Goal: Task Accomplishment & Management: Manage account settings

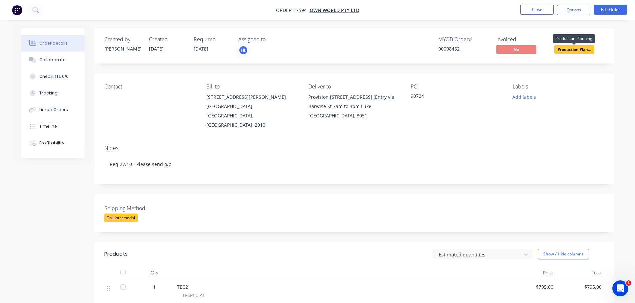
click at [568, 48] on span "Production Plan..." at bounding box center [574, 49] width 40 height 8
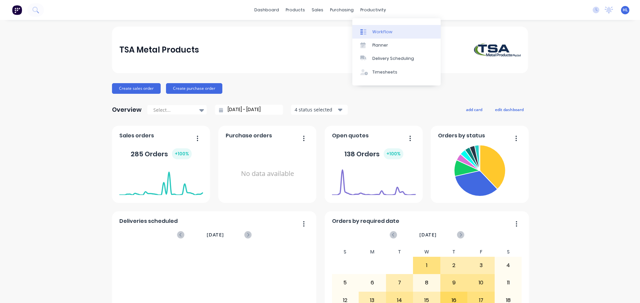
click at [375, 28] on link "Workflow" at bounding box center [396, 31] width 88 height 13
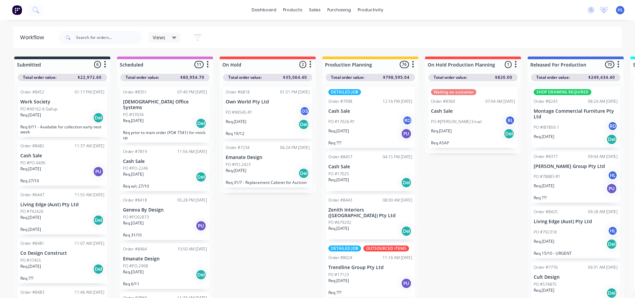
click at [375, 177] on div "PO #17025" at bounding box center [370, 174] width 84 height 6
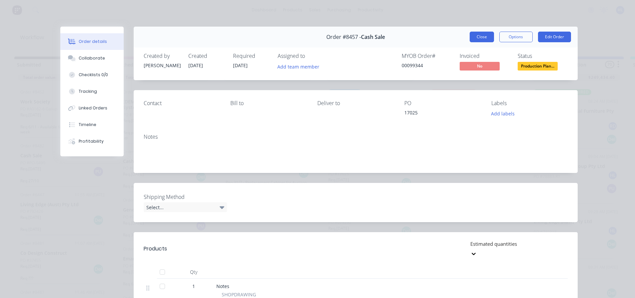
click at [487, 38] on button "Close" at bounding box center [481, 37] width 24 height 11
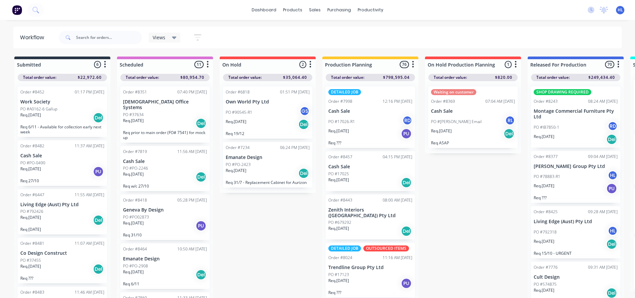
click at [154, 120] on div "Req. [DATE] Del" at bounding box center [165, 123] width 84 height 11
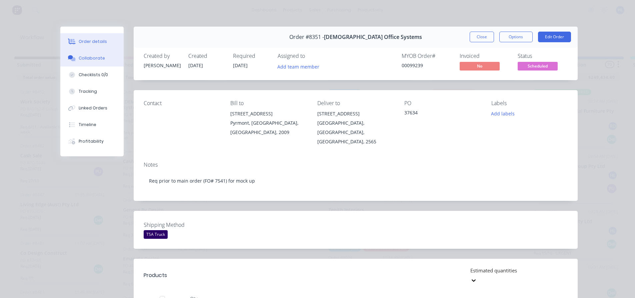
click at [97, 64] on button "Collaborate" at bounding box center [91, 58] width 63 height 17
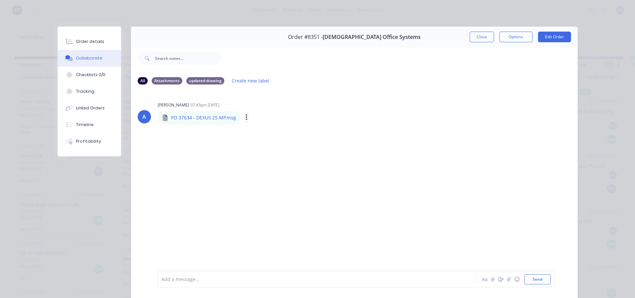
click at [245, 118] on button "button" at bounding box center [246, 118] width 3 height 10
click at [263, 134] on button "Download" at bounding box center [290, 135] width 75 height 15
click at [482, 38] on button "Close" at bounding box center [481, 37] width 24 height 11
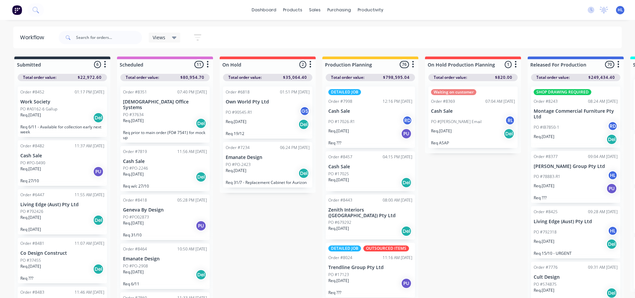
click at [367, 220] on div "PO #679292" at bounding box center [370, 223] width 84 height 6
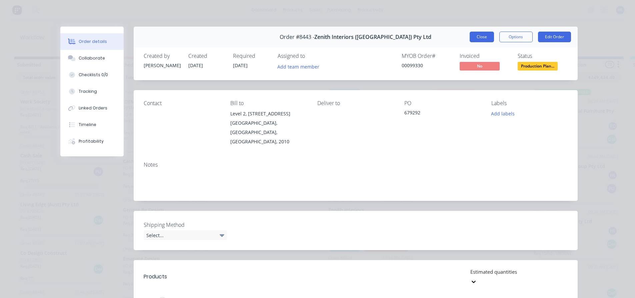
click at [476, 39] on button "Close" at bounding box center [481, 37] width 24 height 11
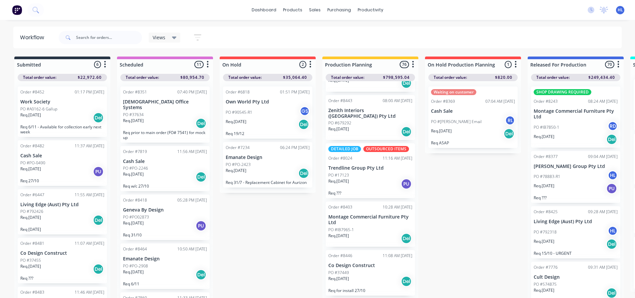
scroll to position [100, 0]
click at [377, 234] on div "Req. [DATE] Del" at bounding box center [370, 238] width 84 height 11
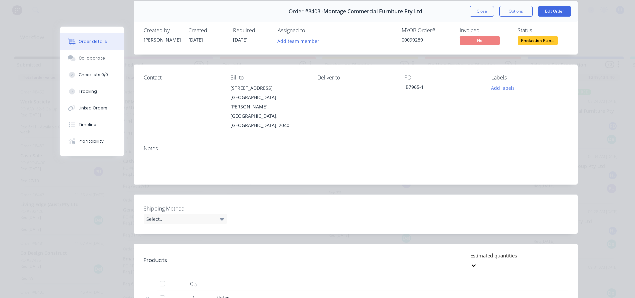
scroll to position [0, 0]
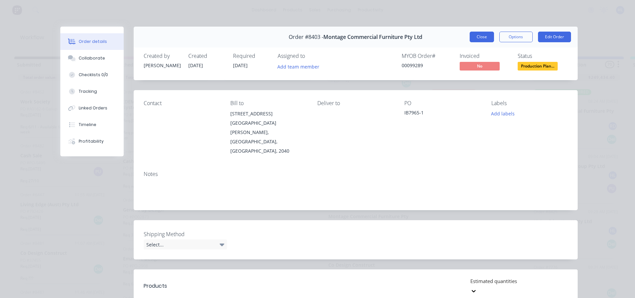
click at [486, 36] on button "Close" at bounding box center [481, 37] width 24 height 11
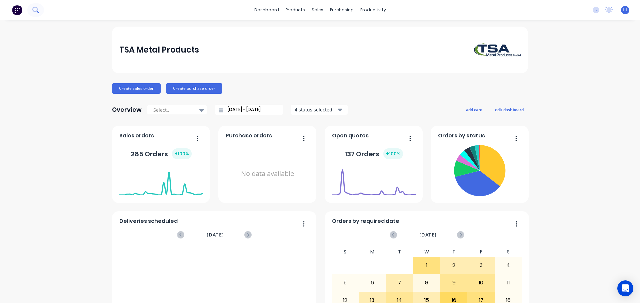
click at [43, 11] on button at bounding box center [35, 9] width 17 height 13
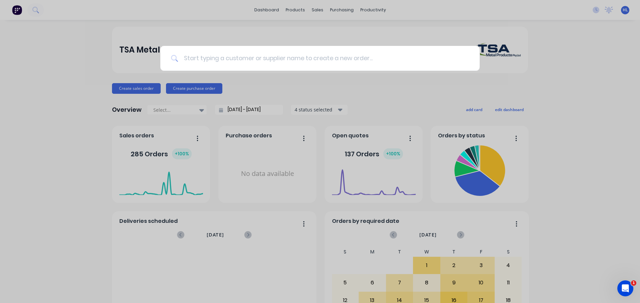
click at [254, 61] on input at bounding box center [323, 58] width 290 height 25
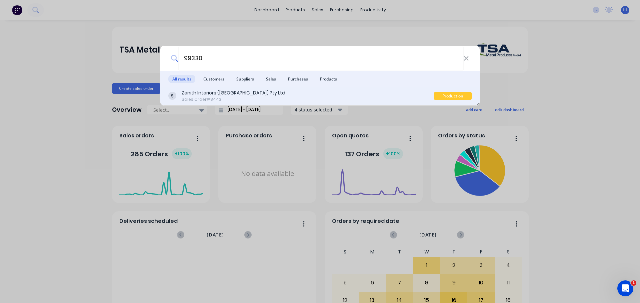
type input "99330"
click at [247, 91] on div "Zenith Interiors ([GEOGRAPHIC_DATA]) Pty Ltd" at bounding box center [234, 93] width 104 height 7
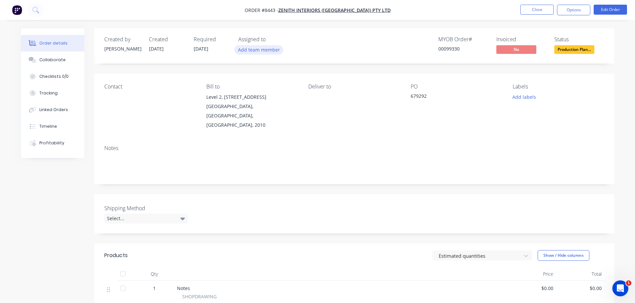
click at [266, 50] on button "Add team member" at bounding box center [258, 49] width 49 height 9
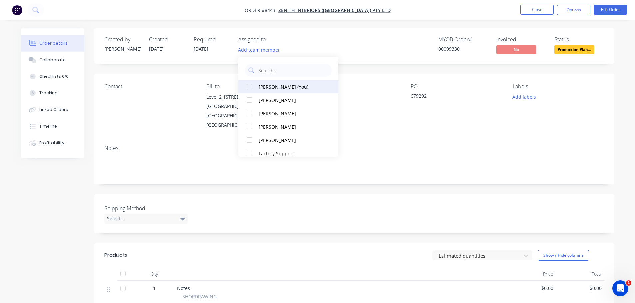
click at [251, 88] on div at bounding box center [249, 86] width 13 height 13
click at [53, 191] on div "Created by Tatiana Created 10/10/25 Required 15/10/25 Assigned to HL MYOB Order…" at bounding box center [317, 246] width 593 height 436
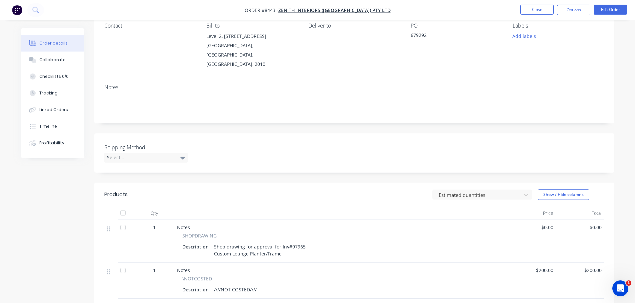
scroll to position [67, 0]
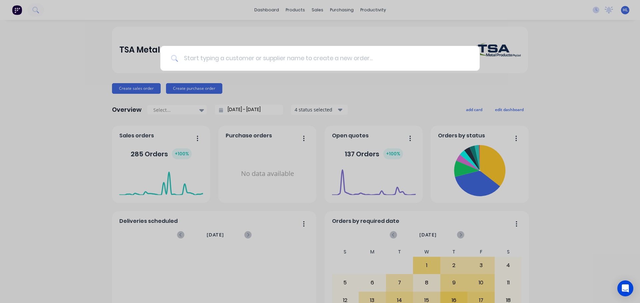
click at [206, 62] on input at bounding box center [323, 58] width 290 height 25
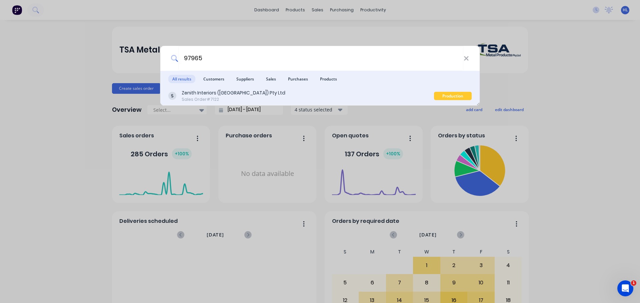
type input "97965"
click at [264, 93] on div "Zenith Interiors (NSW) Pty Ltd Sales Order #7122" at bounding box center [301, 96] width 266 height 13
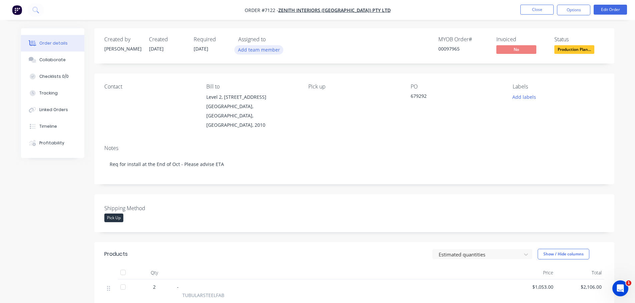
click at [244, 49] on button "Add team member" at bounding box center [258, 49] width 49 height 9
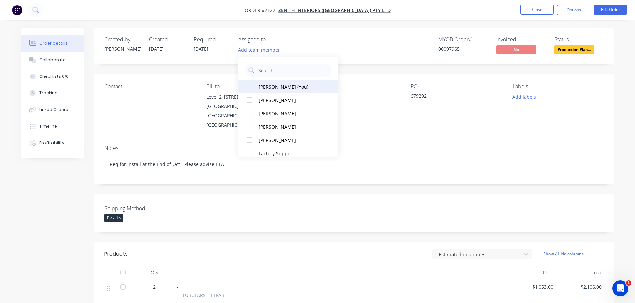
click at [249, 87] on div at bounding box center [249, 86] width 13 height 13
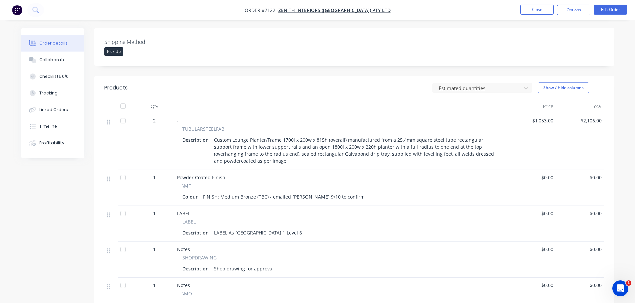
scroll to position [200, 0]
